Goal: Task Accomplishment & Management: Complete application form

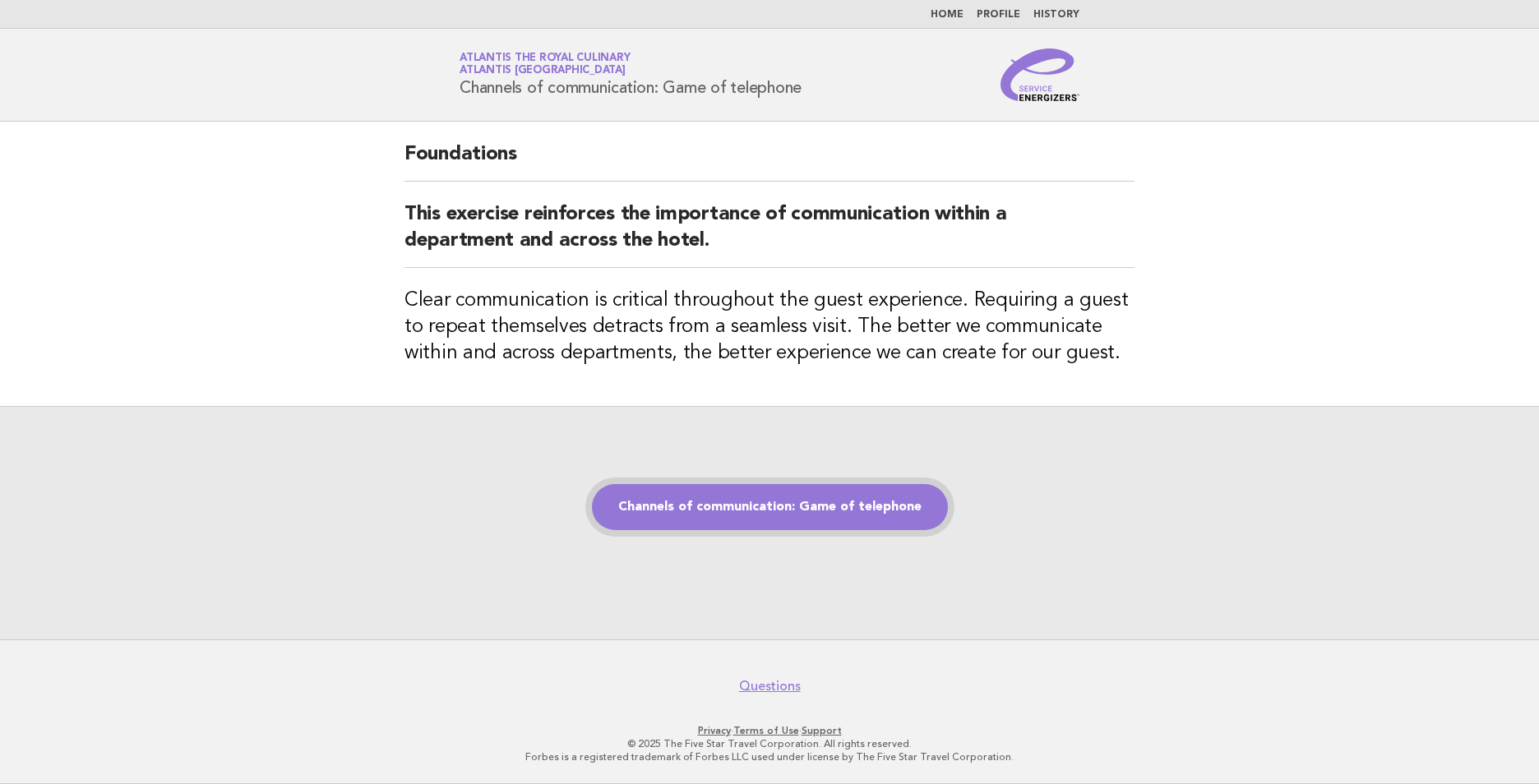
click at [725, 503] on link "Channels of communication: Game of telephone" at bounding box center [770, 507] width 356 height 46
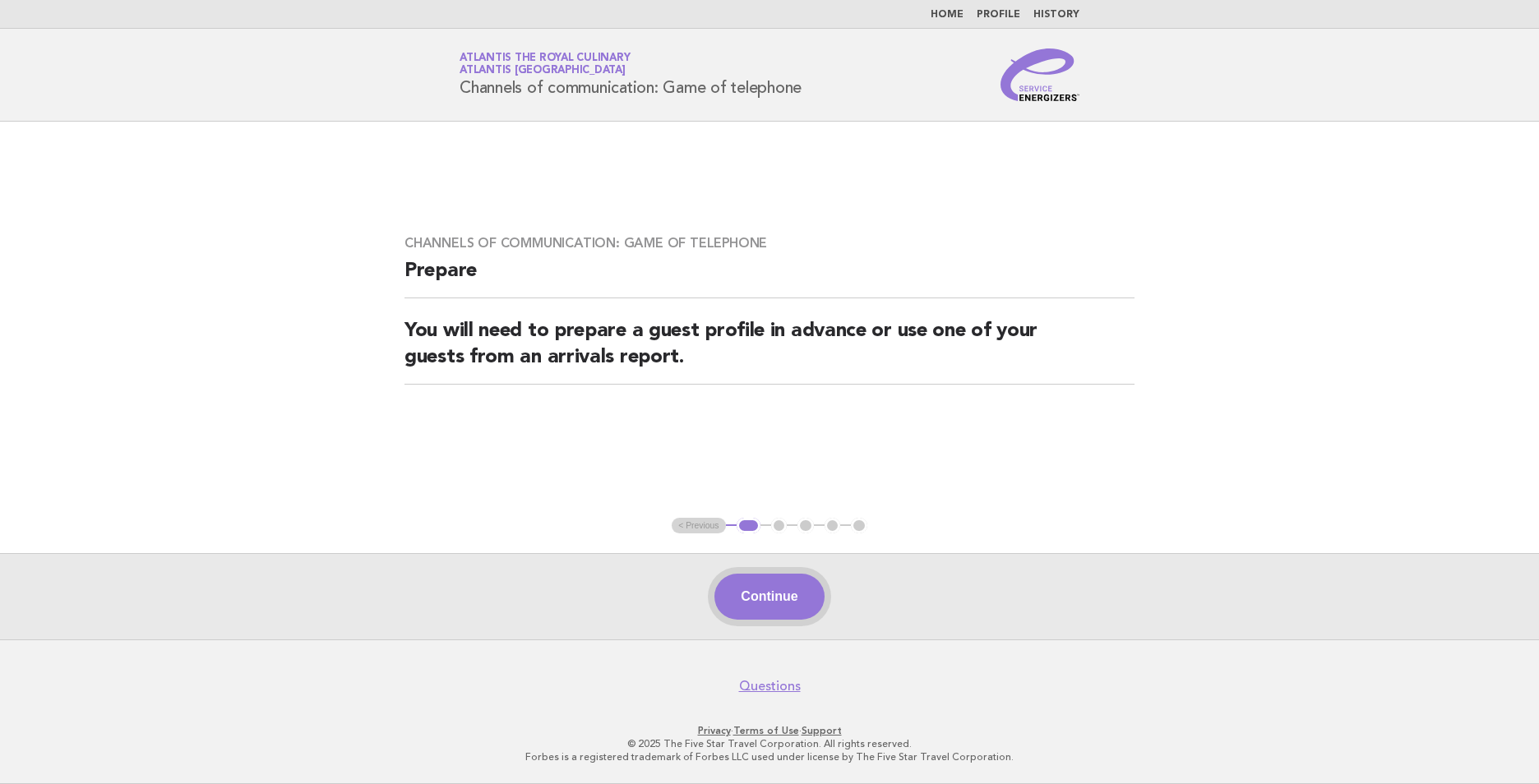
click at [777, 600] on button "Continue" at bounding box center [769, 596] width 110 height 46
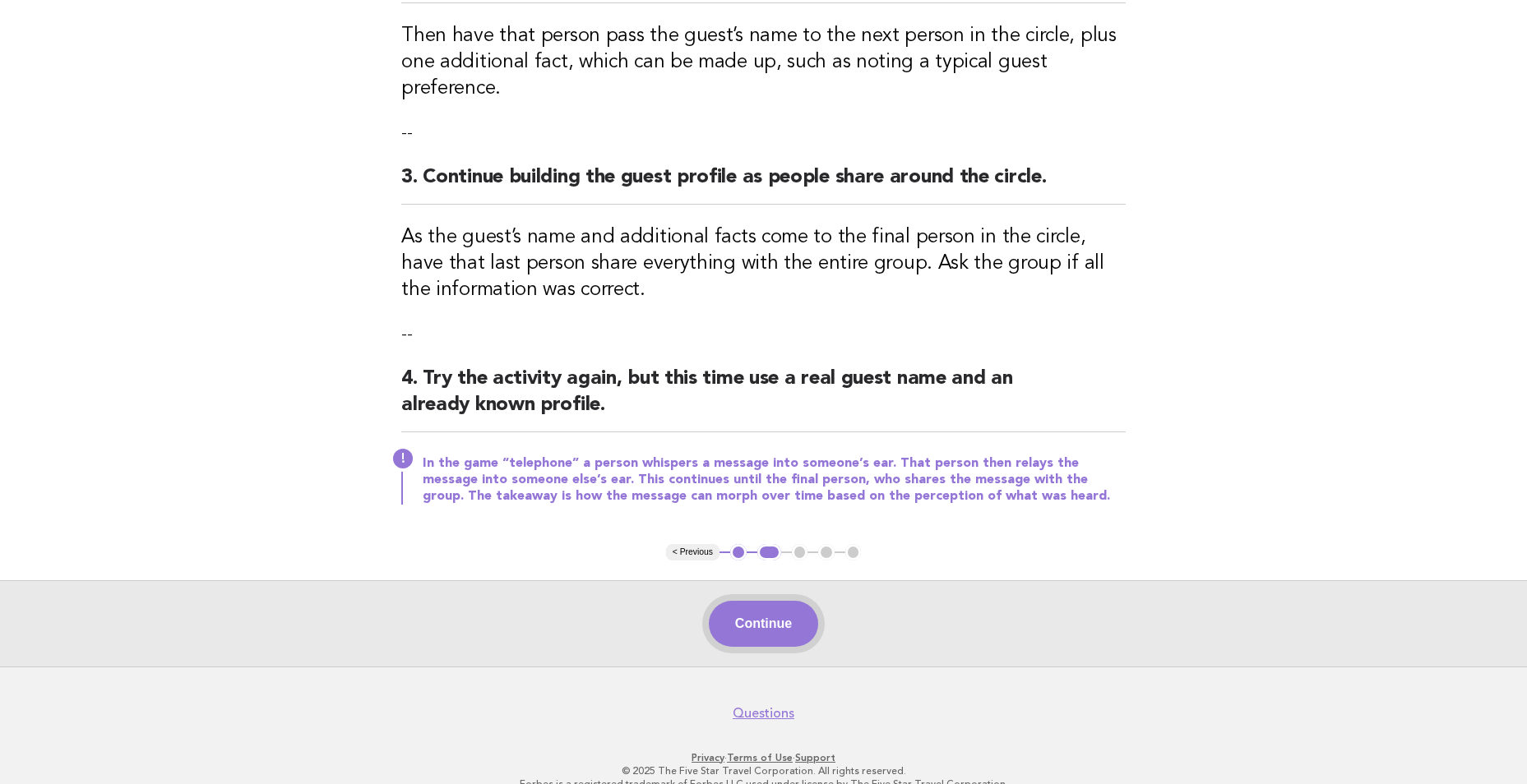
click at [769, 603] on button "Continue" at bounding box center [764, 624] width 110 height 46
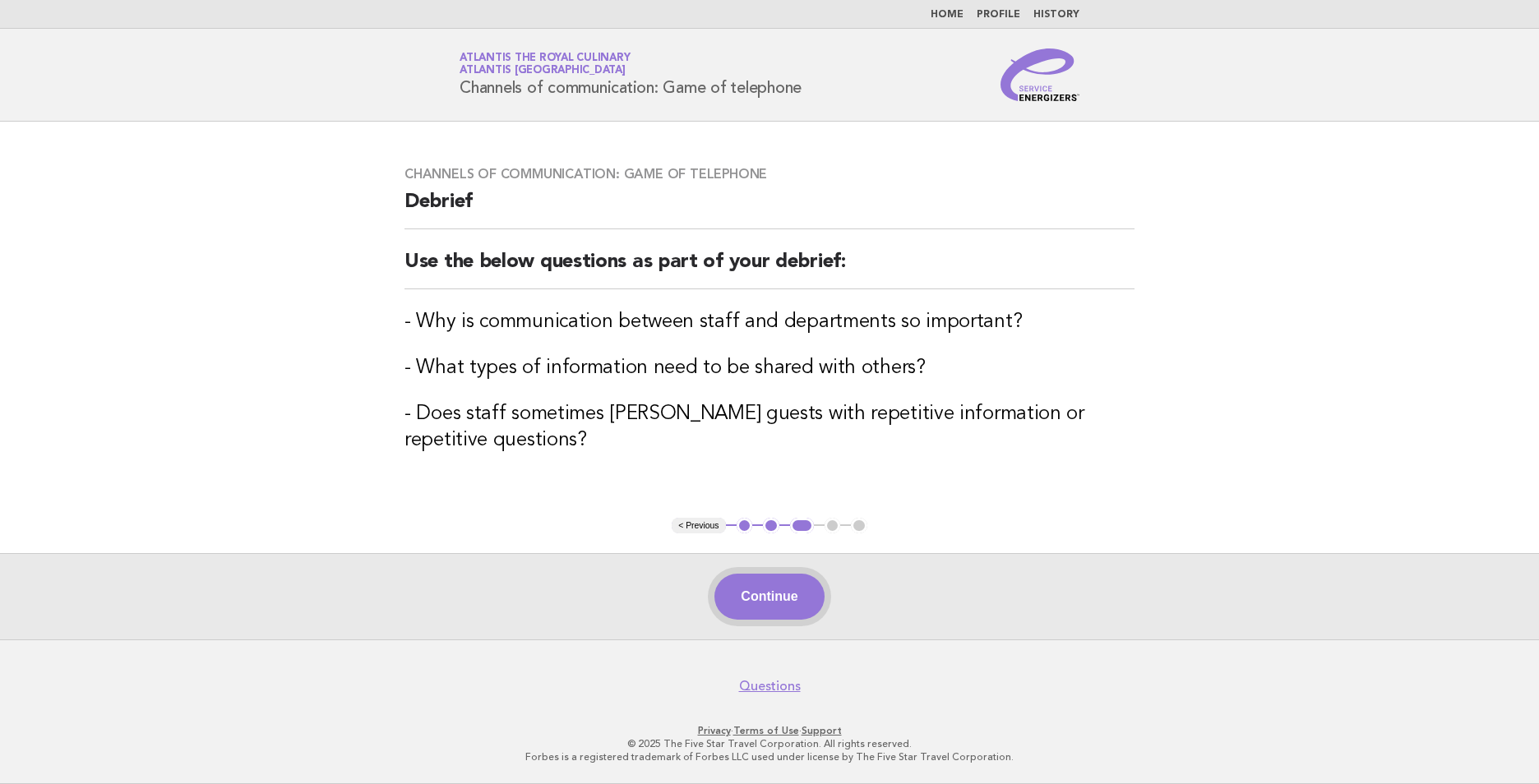
click at [768, 588] on button "Continue" at bounding box center [769, 596] width 110 height 46
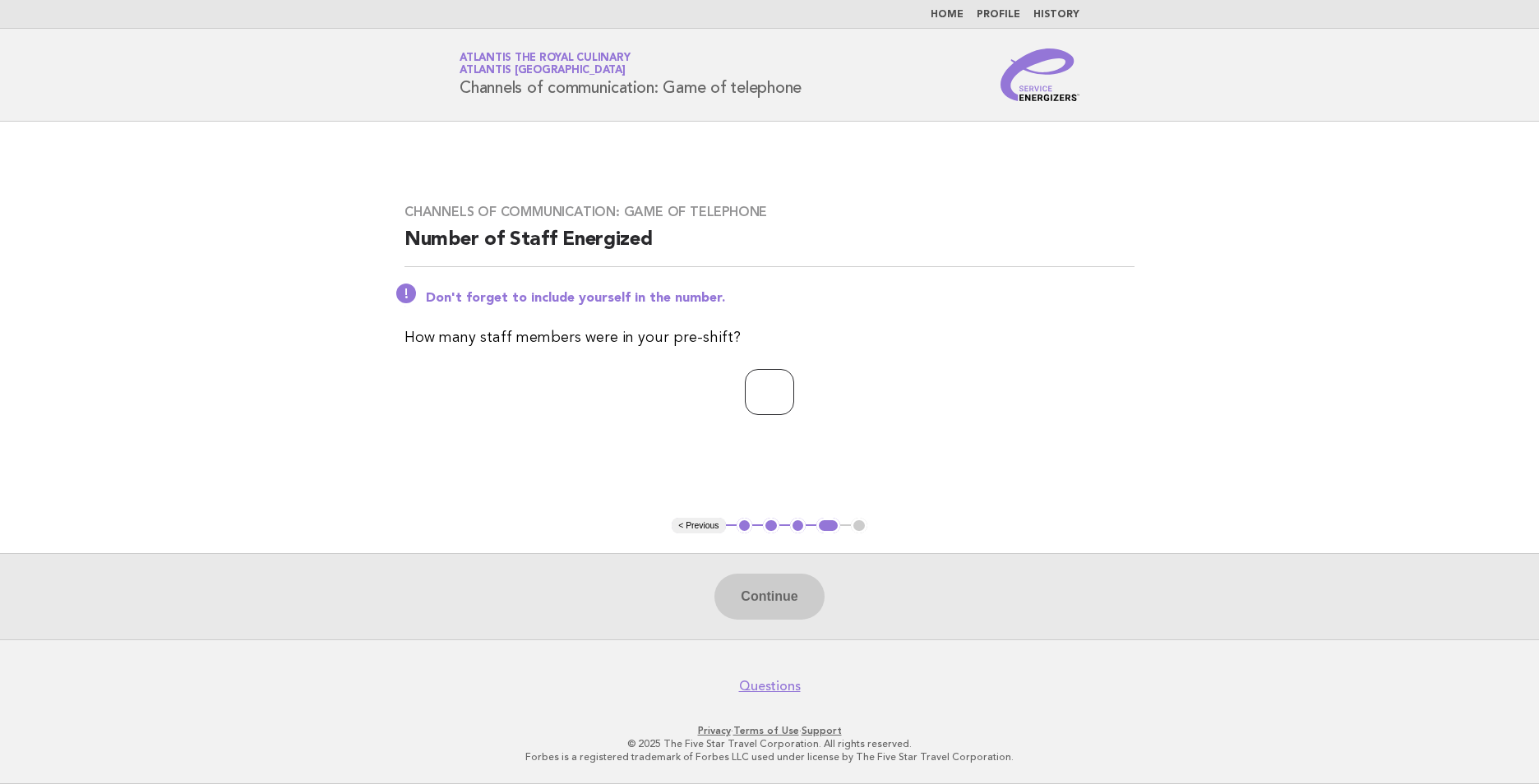
click at [794, 389] on input "*" at bounding box center [769, 391] width 49 height 46
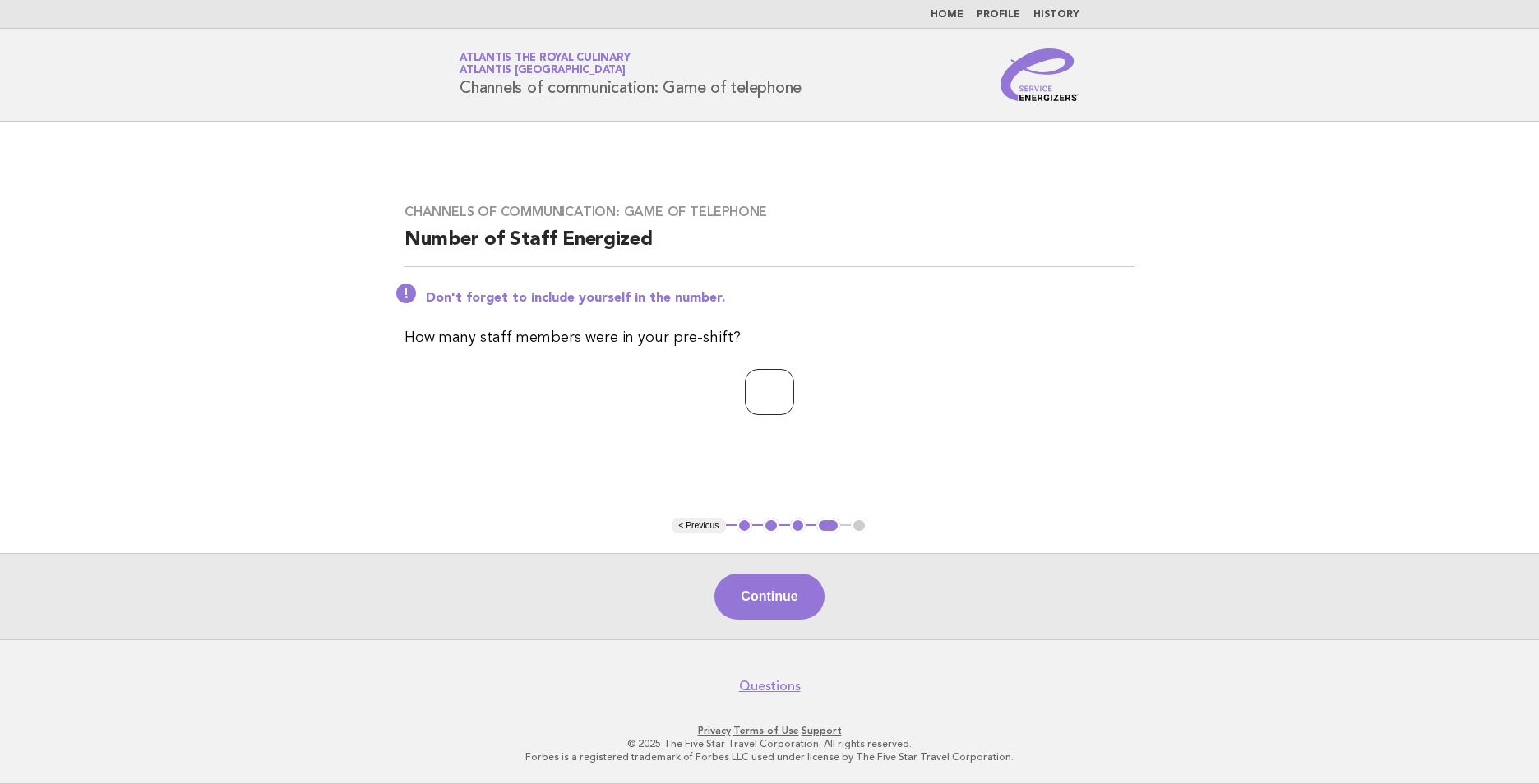
type input "*"
click at [794, 389] on input "*" at bounding box center [769, 391] width 49 height 46
click at [794, 617] on button "Continue" at bounding box center [769, 596] width 110 height 46
